Goal: Navigation & Orientation: Find specific page/section

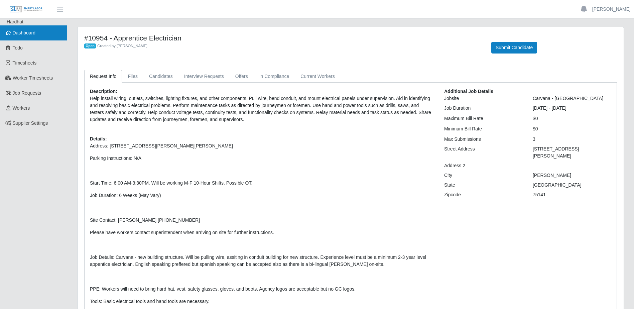
click at [45, 37] on link "Dashboard" at bounding box center [33, 32] width 67 height 15
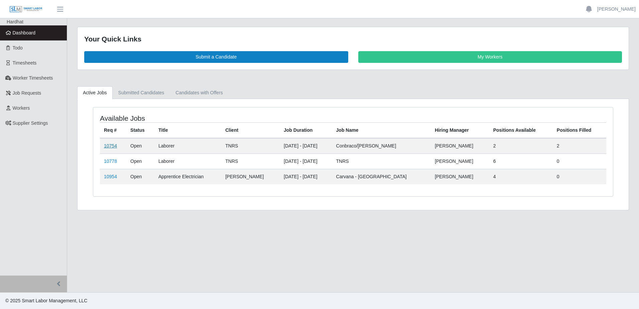
click at [113, 146] on link "10754" at bounding box center [110, 145] width 13 height 5
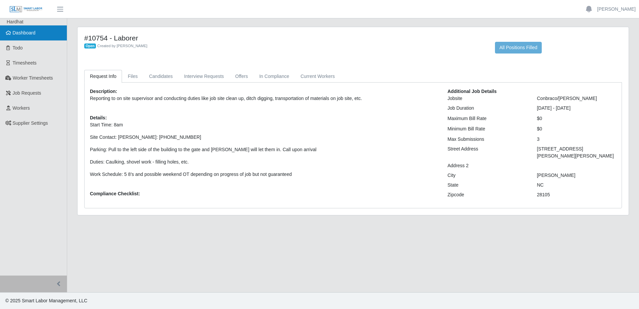
click at [44, 36] on link "Dashboard" at bounding box center [33, 32] width 67 height 15
